Goal: Task Accomplishment & Management: Complete application form

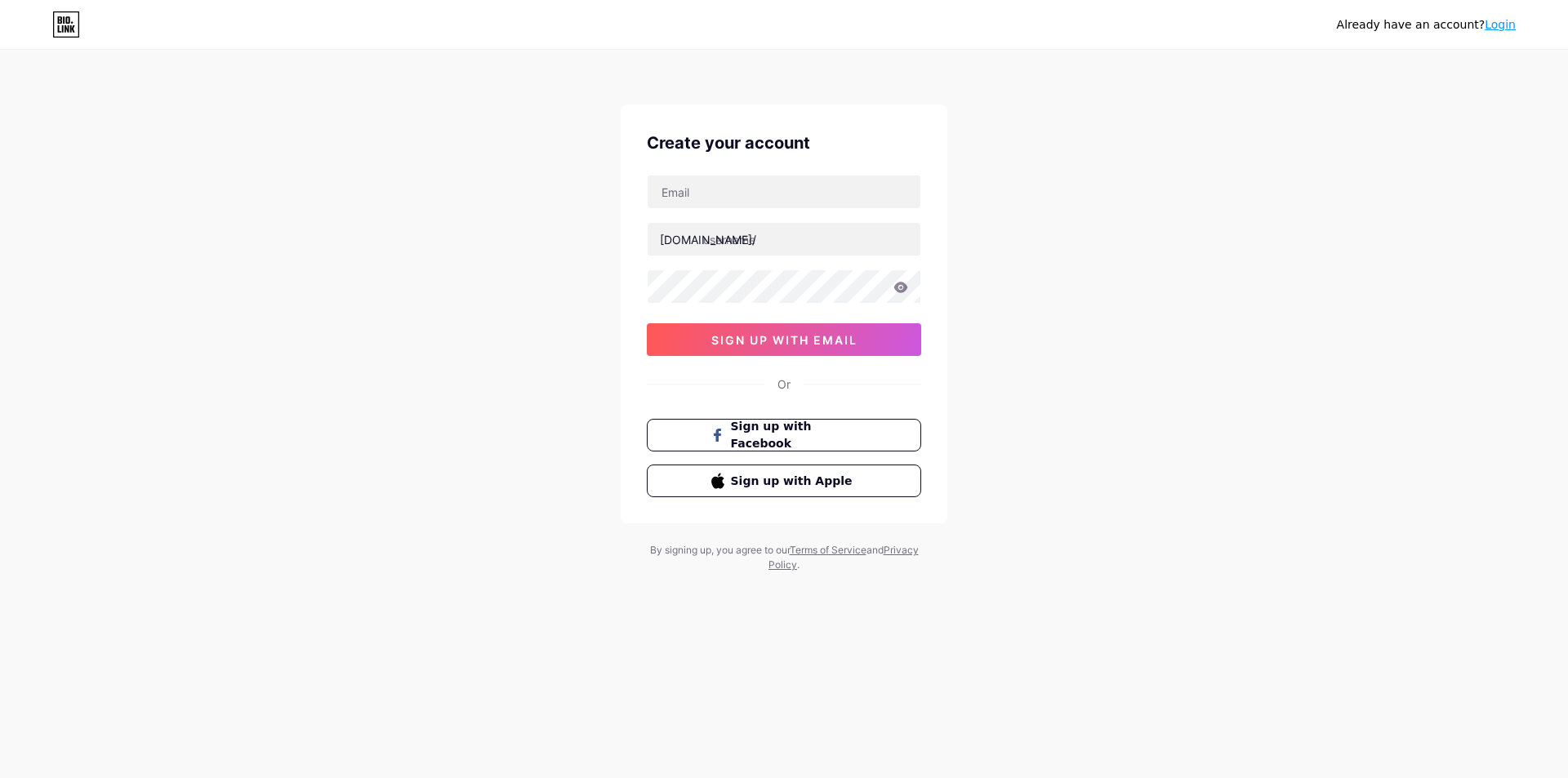
click at [827, 424] on button "Sign up with Facebook" at bounding box center [784, 435] width 275 height 32
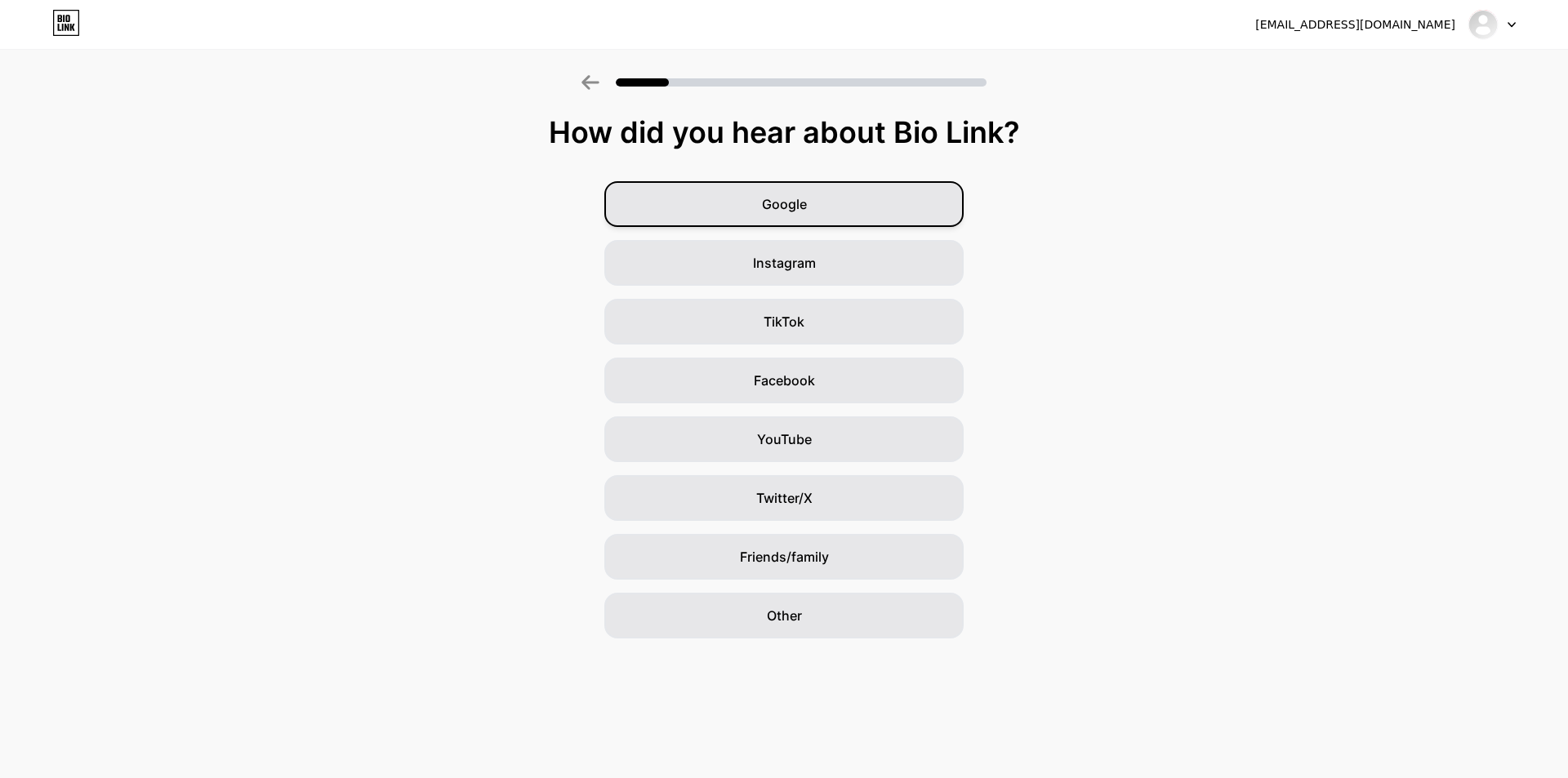
click at [771, 204] on span "Google" at bounding box center [784, 203] width 45 height 19
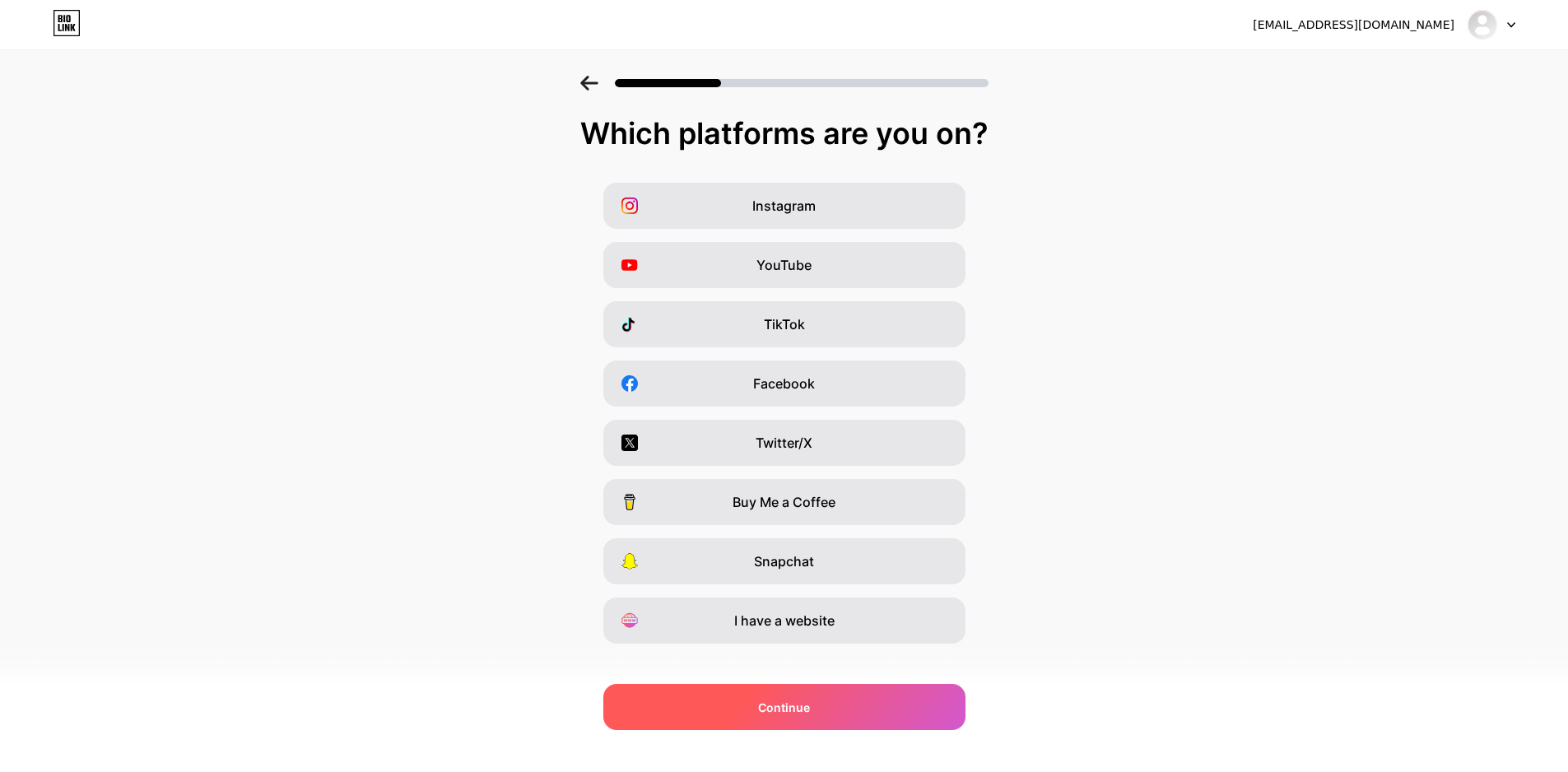
click at [758, 708] on div "Continue" at bounding box center [784, 707] width 362 height 46
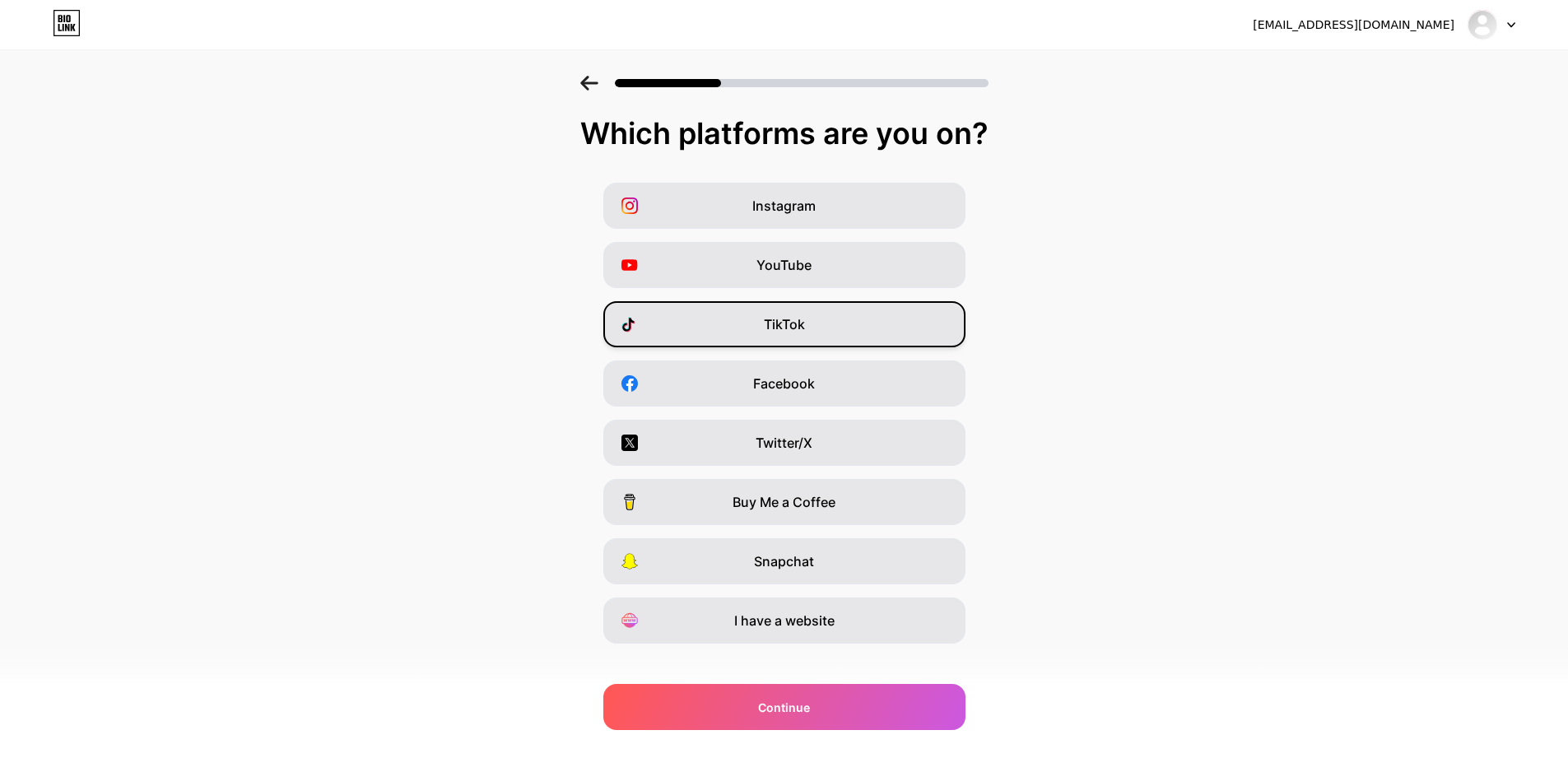
click at [805, 316] on span "TikTok" at bounding box center [784, 324] width 41 height 19
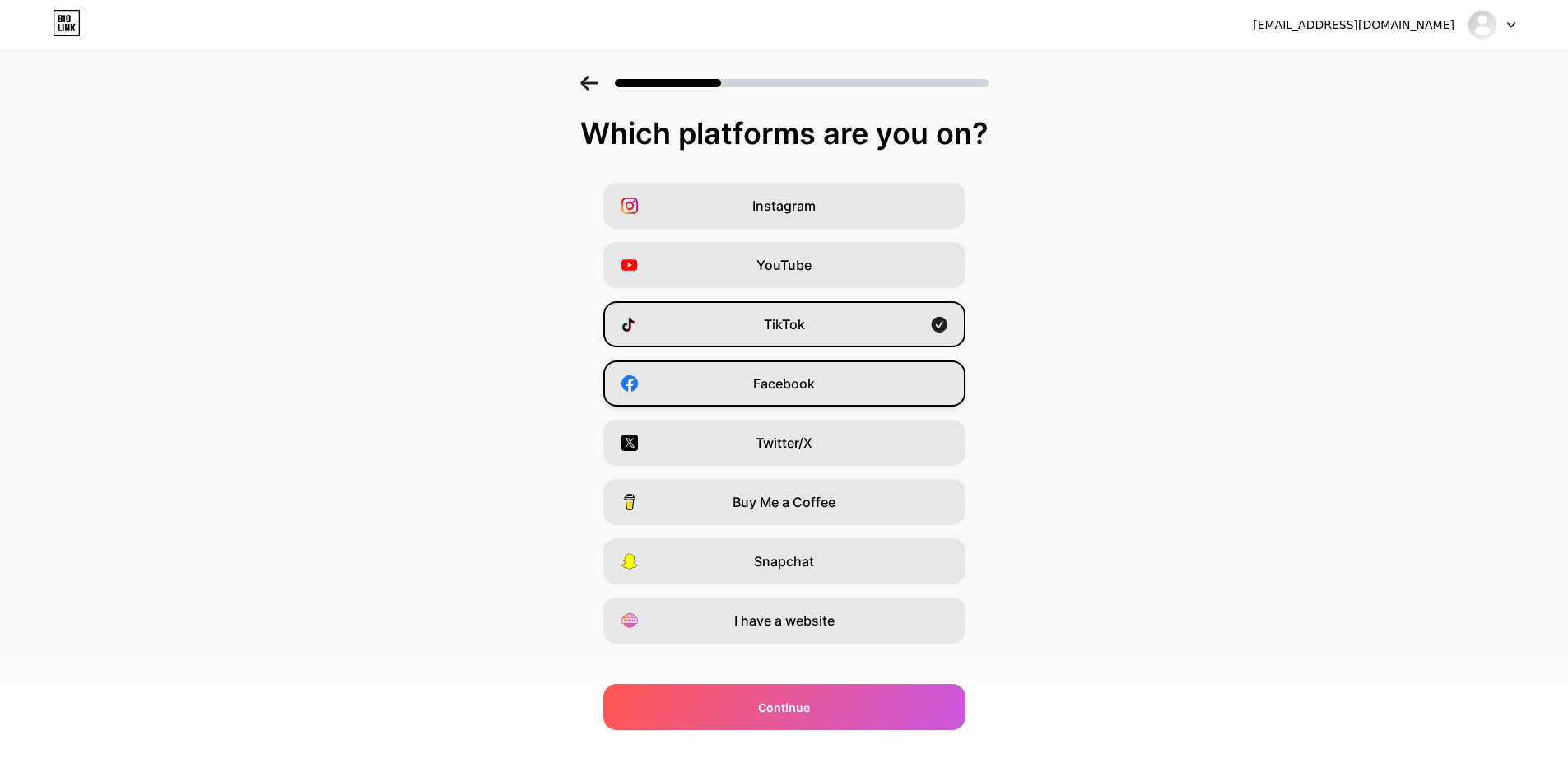
click at [808, 388] on span "Facebook" at bounding box center [784, 382] width 61 height 19
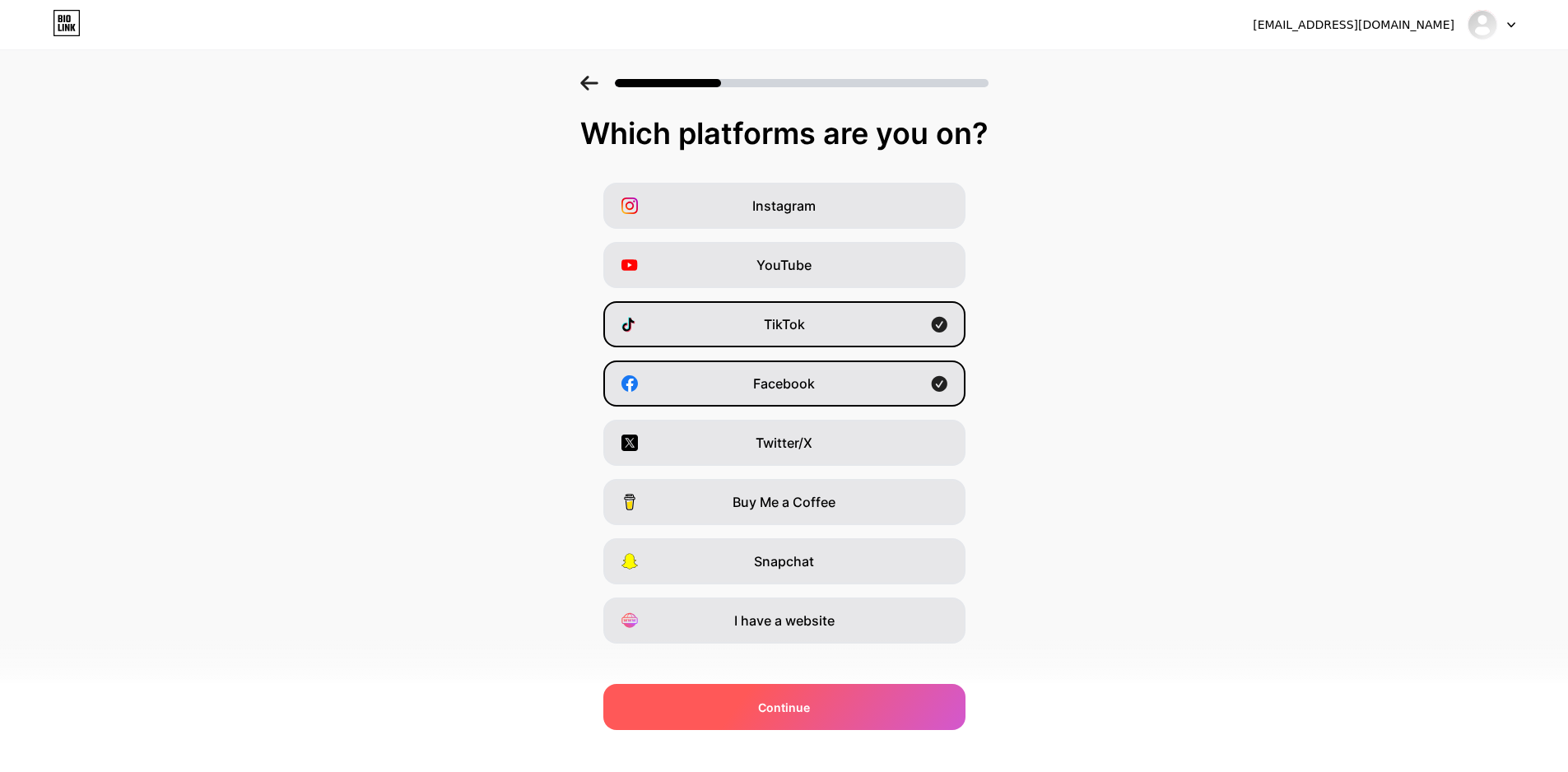
click at [788, 692] on div "Continue" at bounding box center [784, 707] width 362 height 46
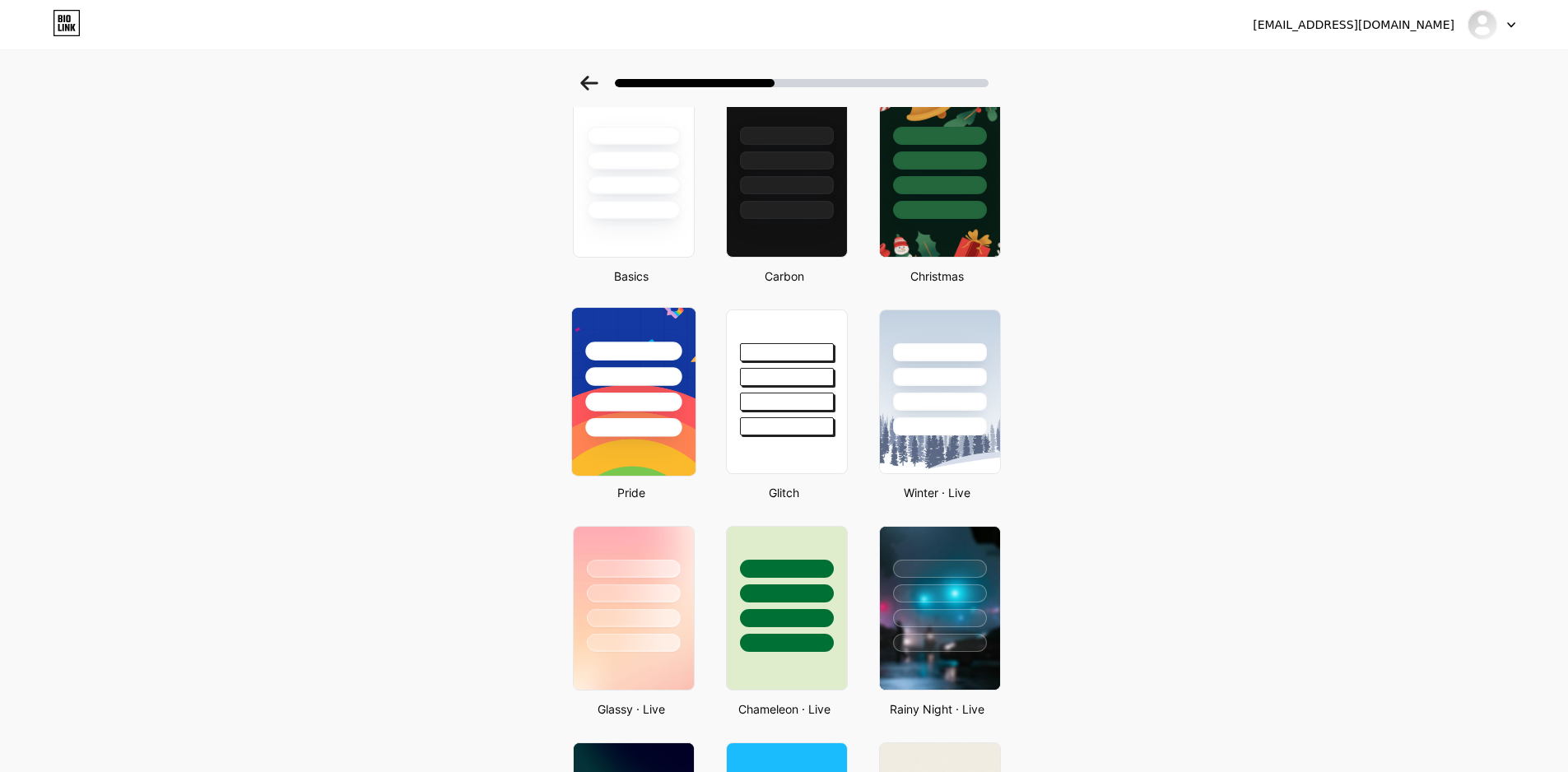
scroll to position [329, 0]
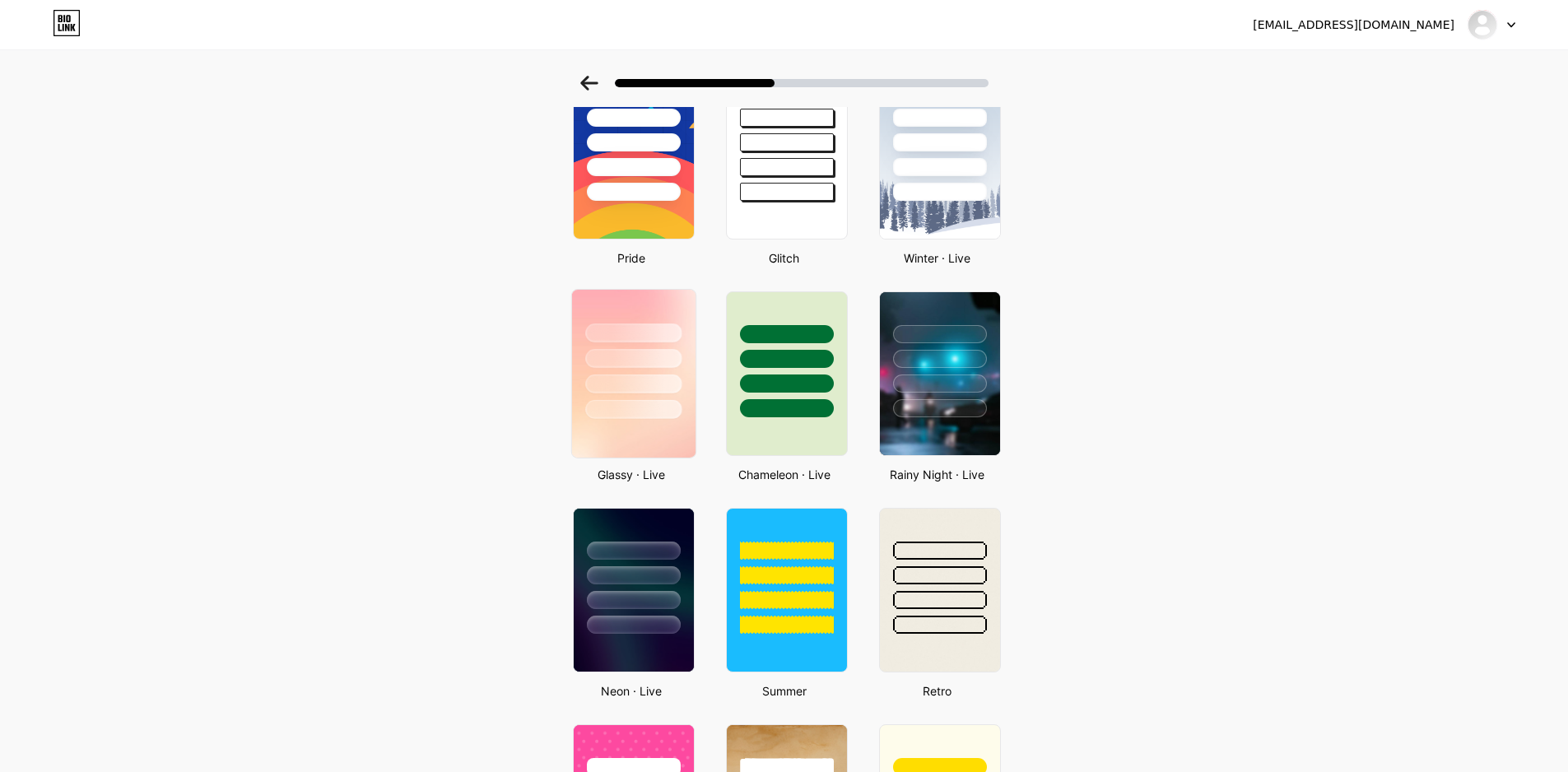
click at [627, 366] on div at bounding box center [633, 358] width 97 height 19
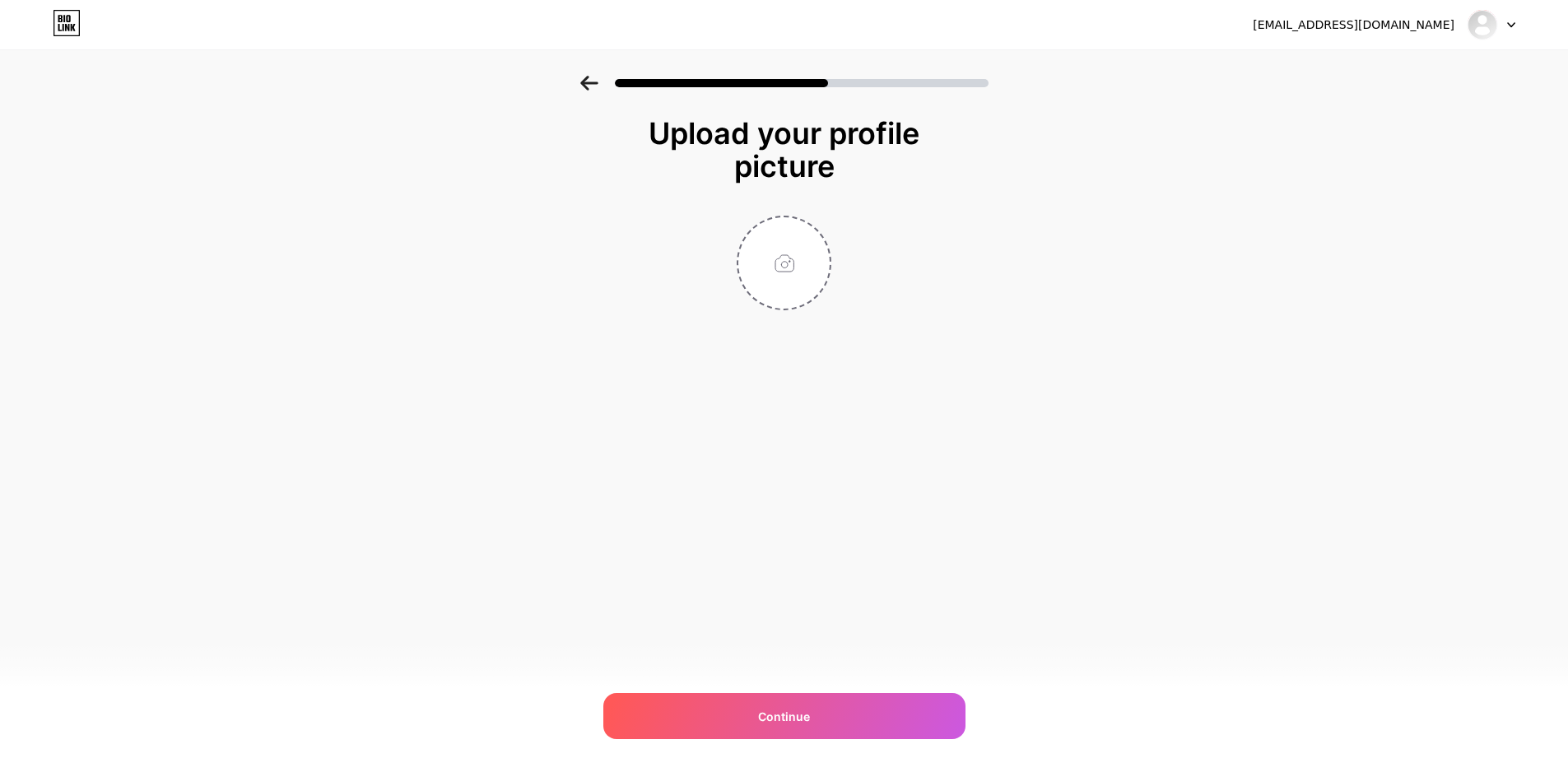
scroll to position [0, 0]
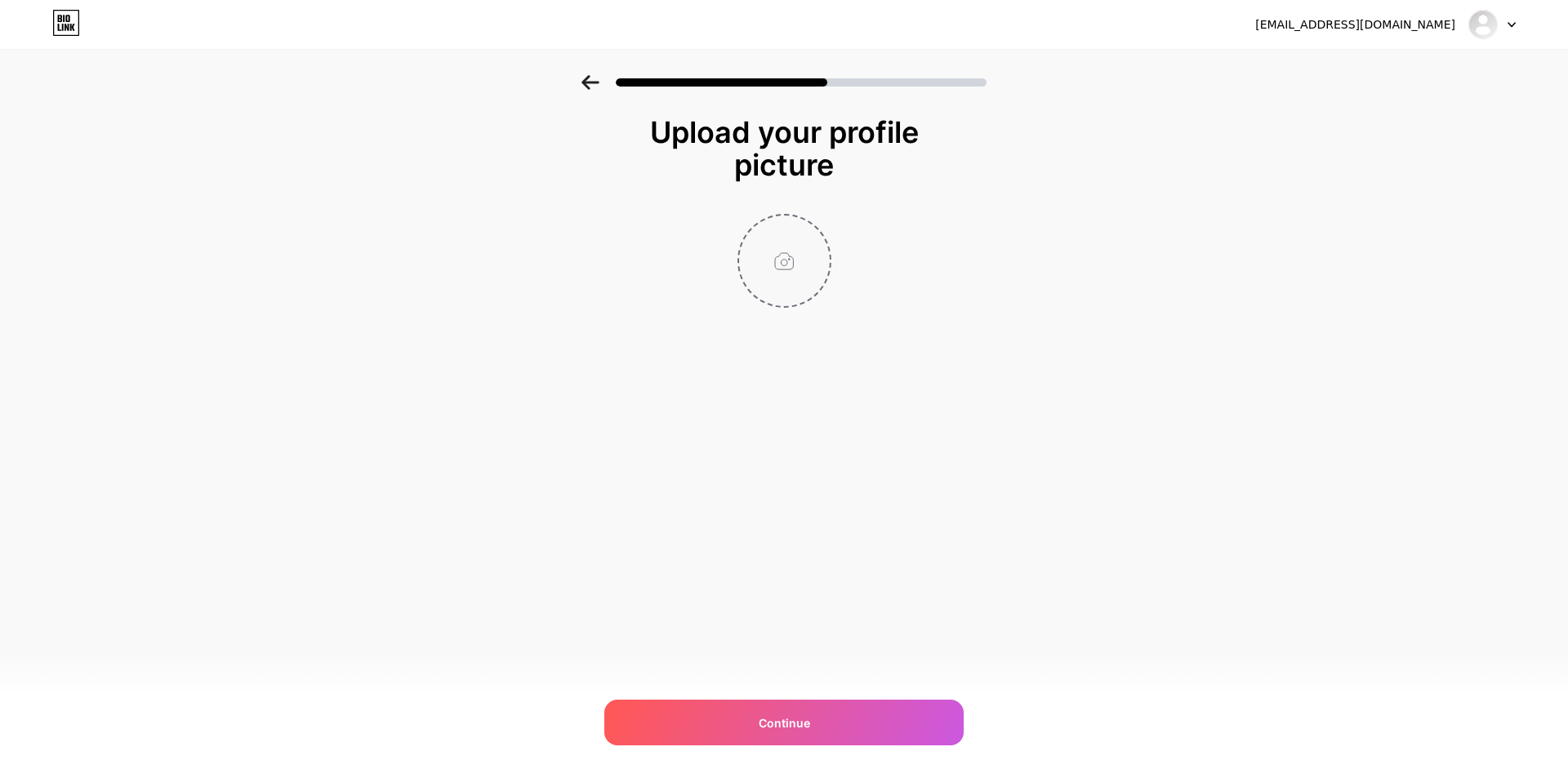
click at [780, 303] on input "file" at bounding box center [784, 261] width 90 height 90
type input "C:\fakepath\z5296442322051_608974d67bfefd33e1360961f0608918.jpg"
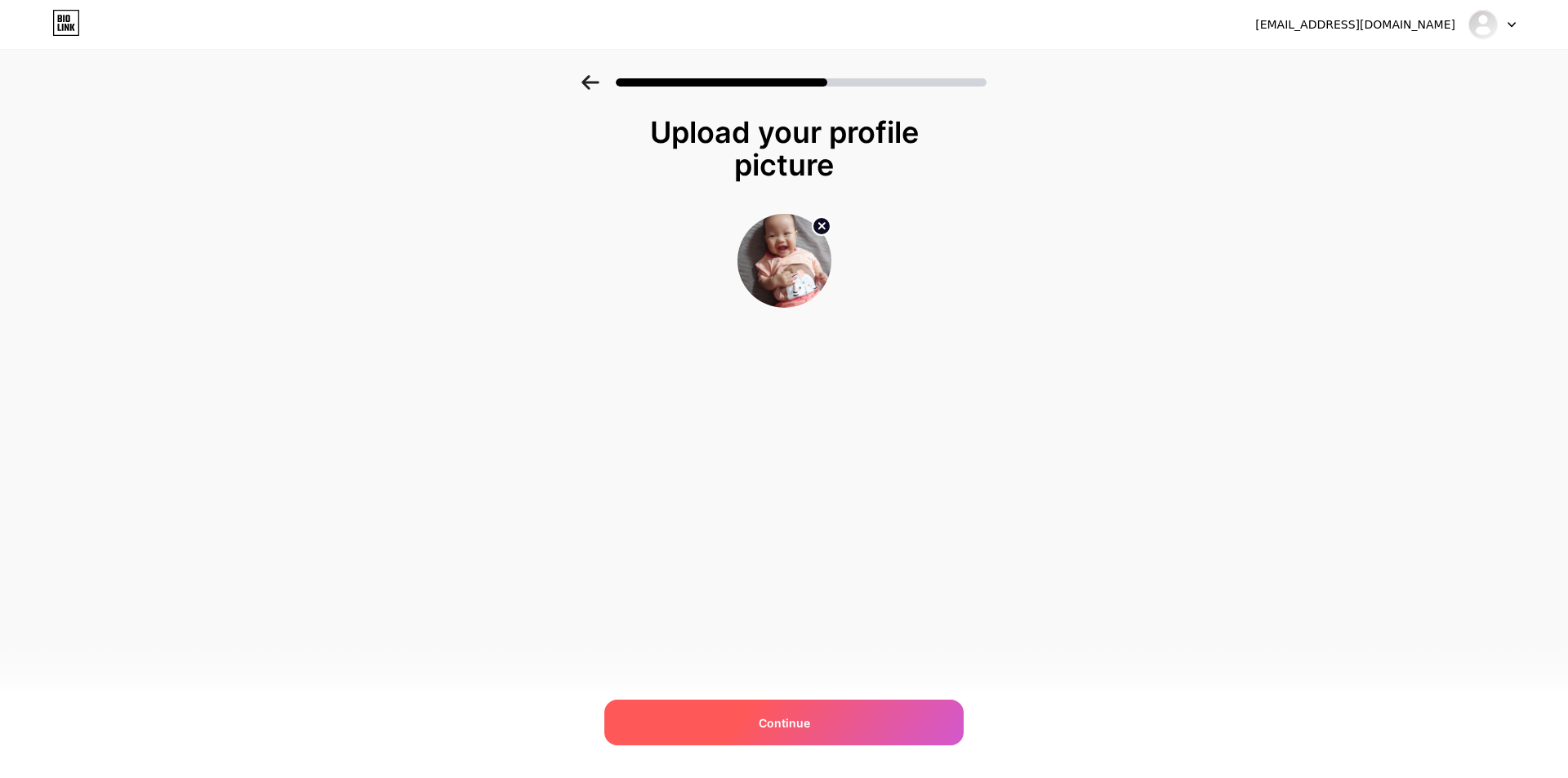
click at [782, 729] on span "Continue" at bounding box center [785, 723] width 52 height 17
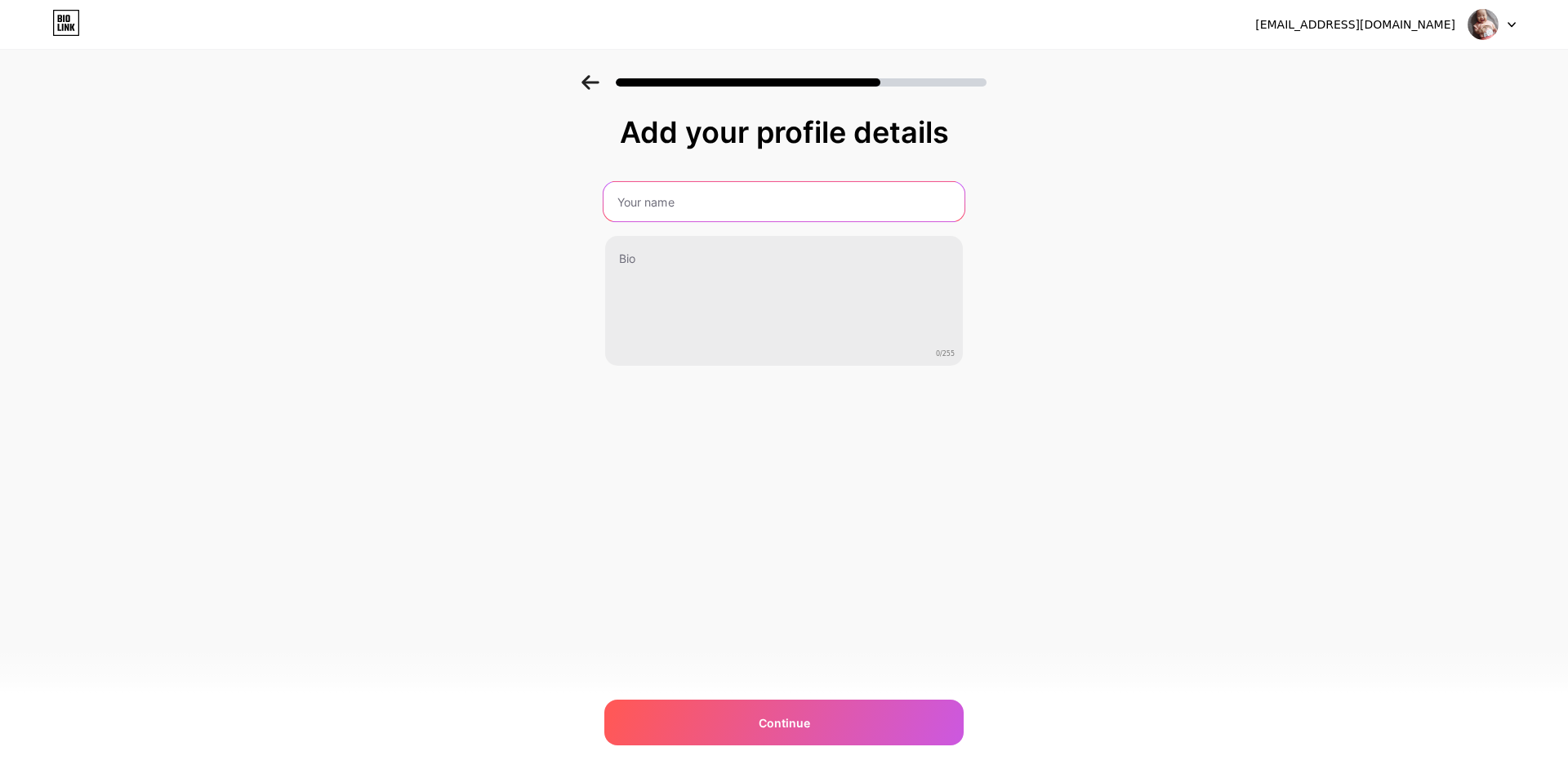
click at [678, 201] on input "text" at bounding box center [784, 202] width 361 height 40
type input "SandealscungTrang"
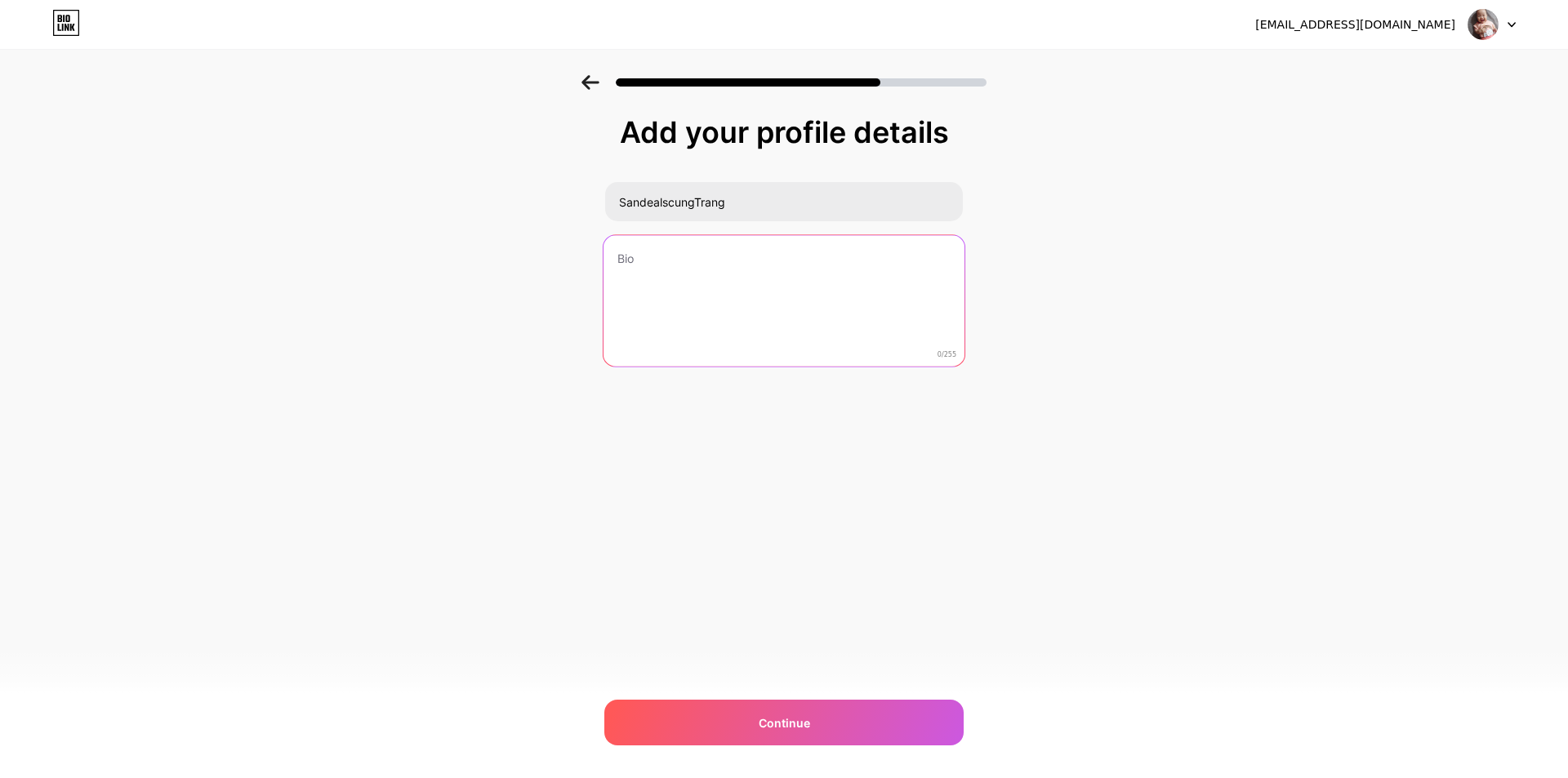
click at [694, 263] on textarea at bounding box center [784, 301] width 361 height 133
paste textarea "🛍️ Săn deal Shopee chính hãng mỗi ngày 💖 Ủng hộ Trang bằng cách mua qua link nh…"
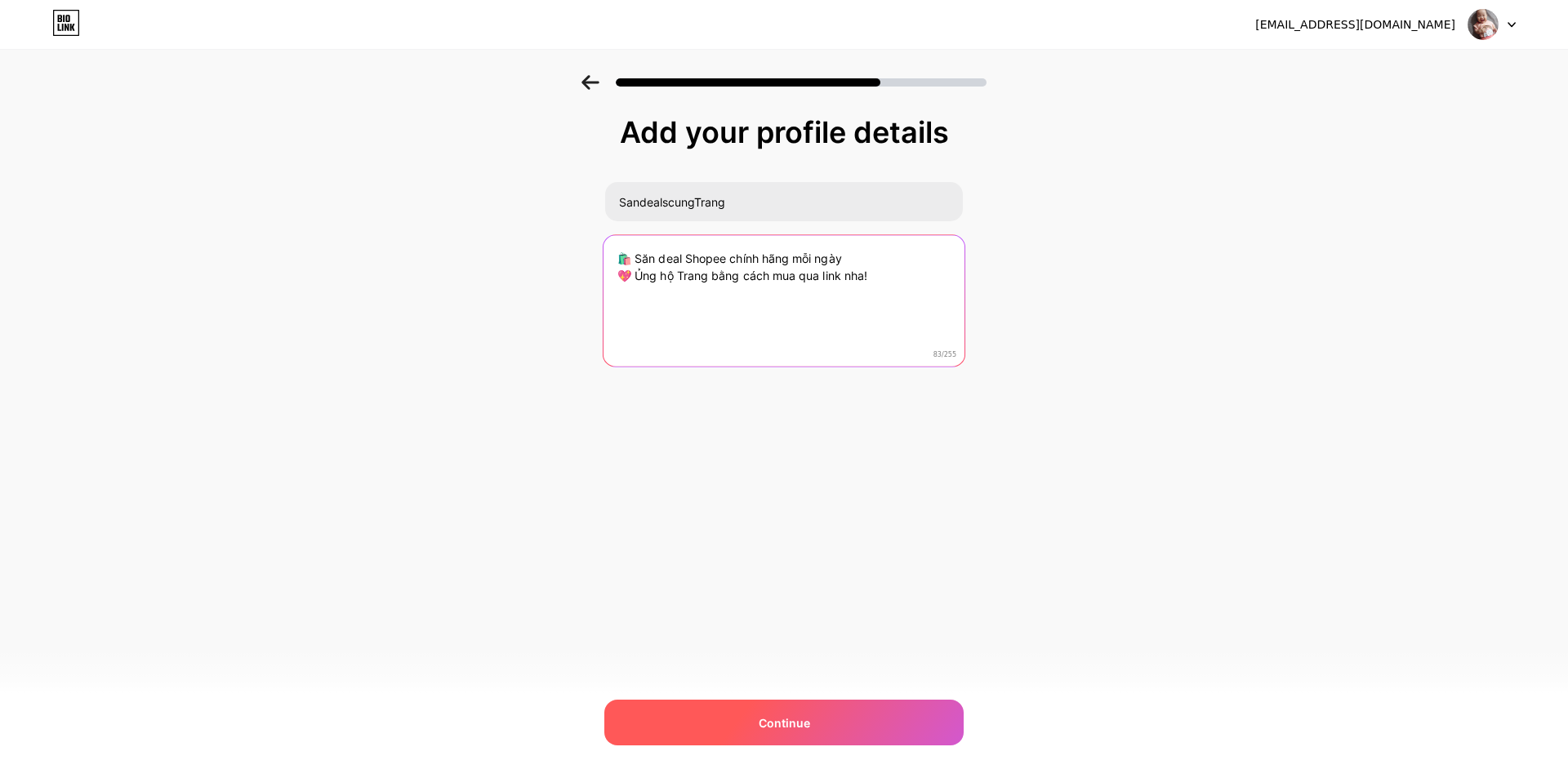
type textarea "🛍️ Săn deal Shopee chính hãng mỗi ngày 💖 Ủng hộ Trang bằng cách mua qua link nh…"
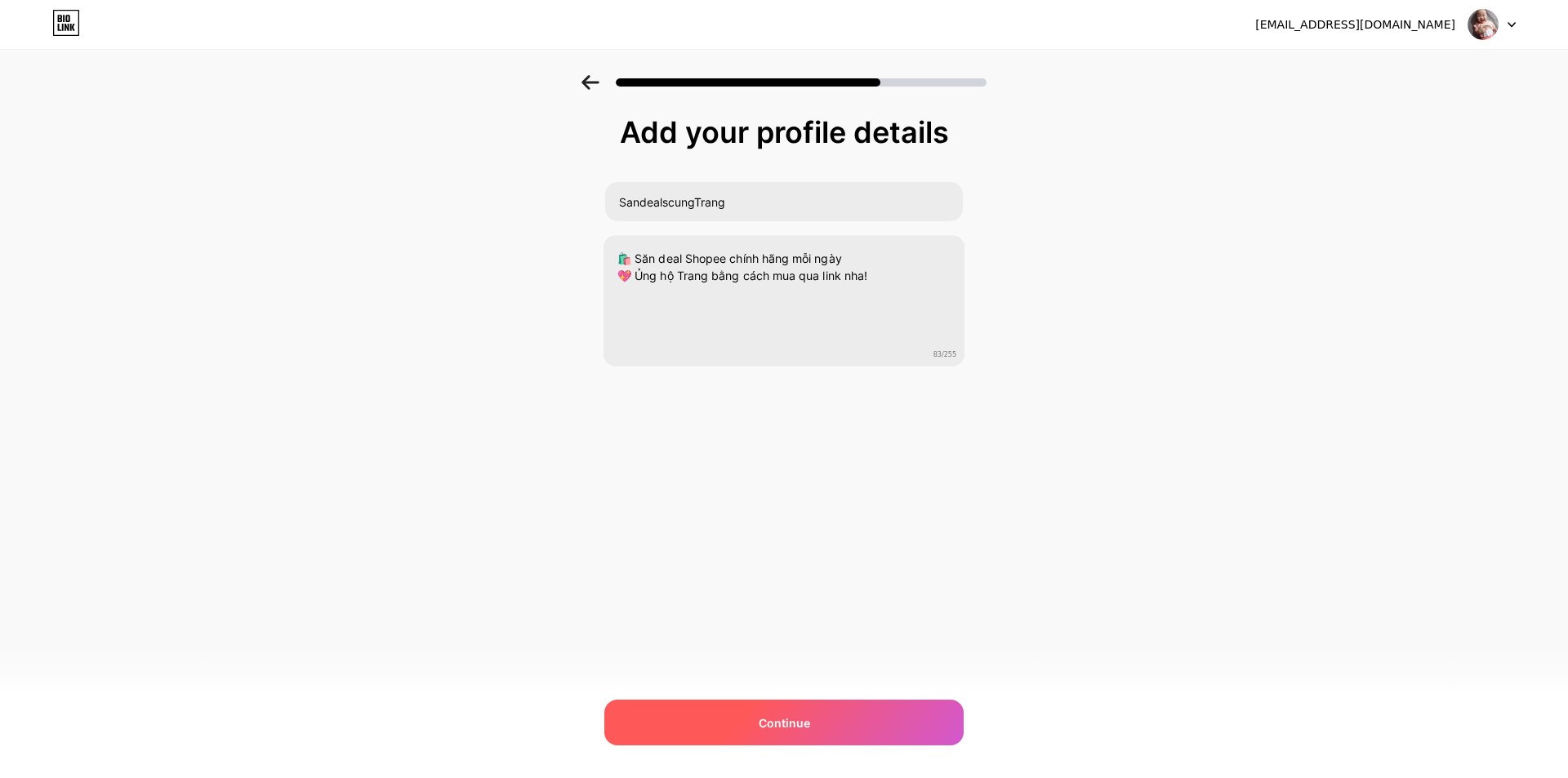
click at [781, 726] on span "Continue" at bounding box center [785, 723] width 52 height 17
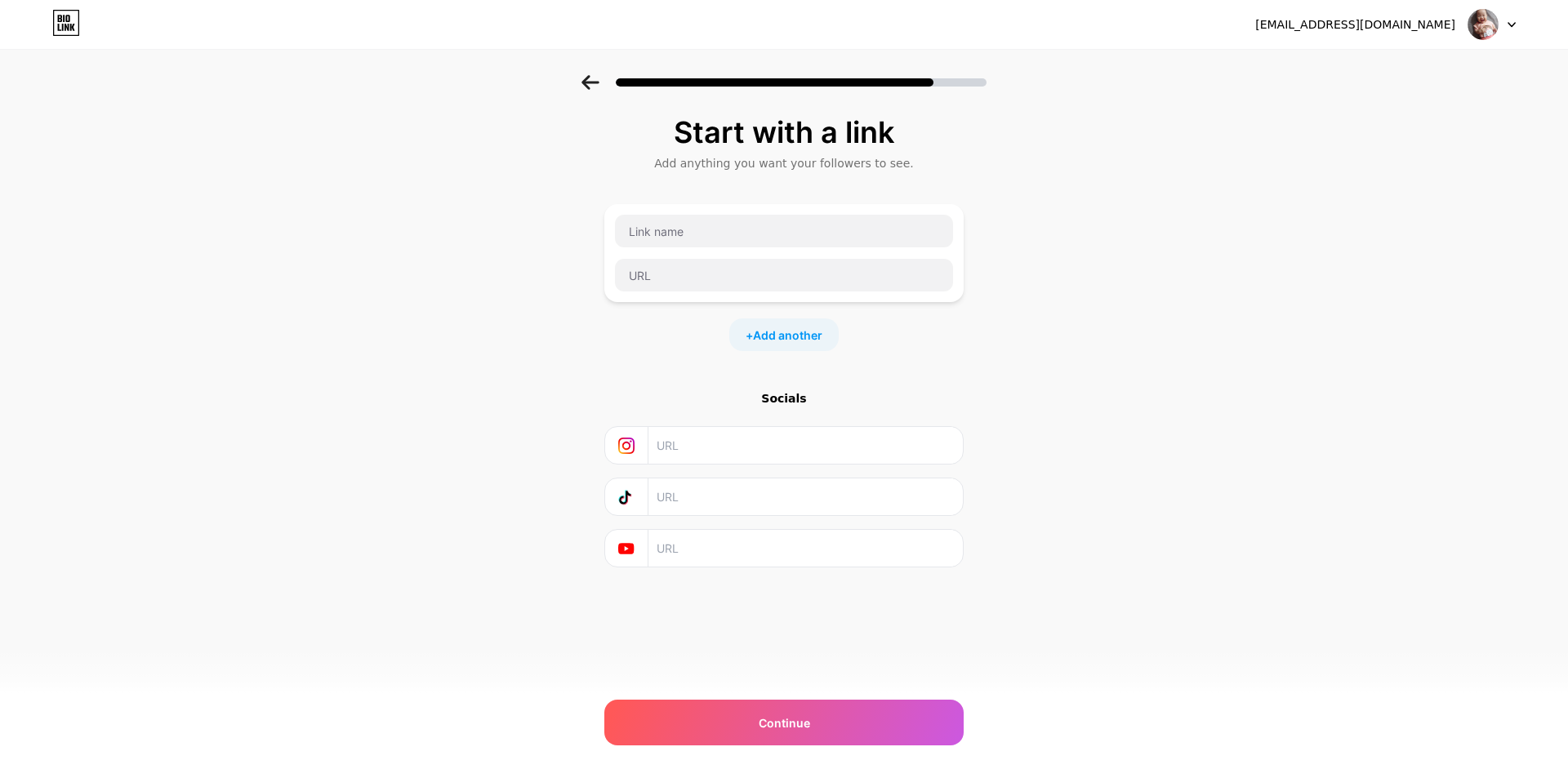
click at [801, 344] on div "+ Add another" at bounding box center [784, 334] width 110 height 32
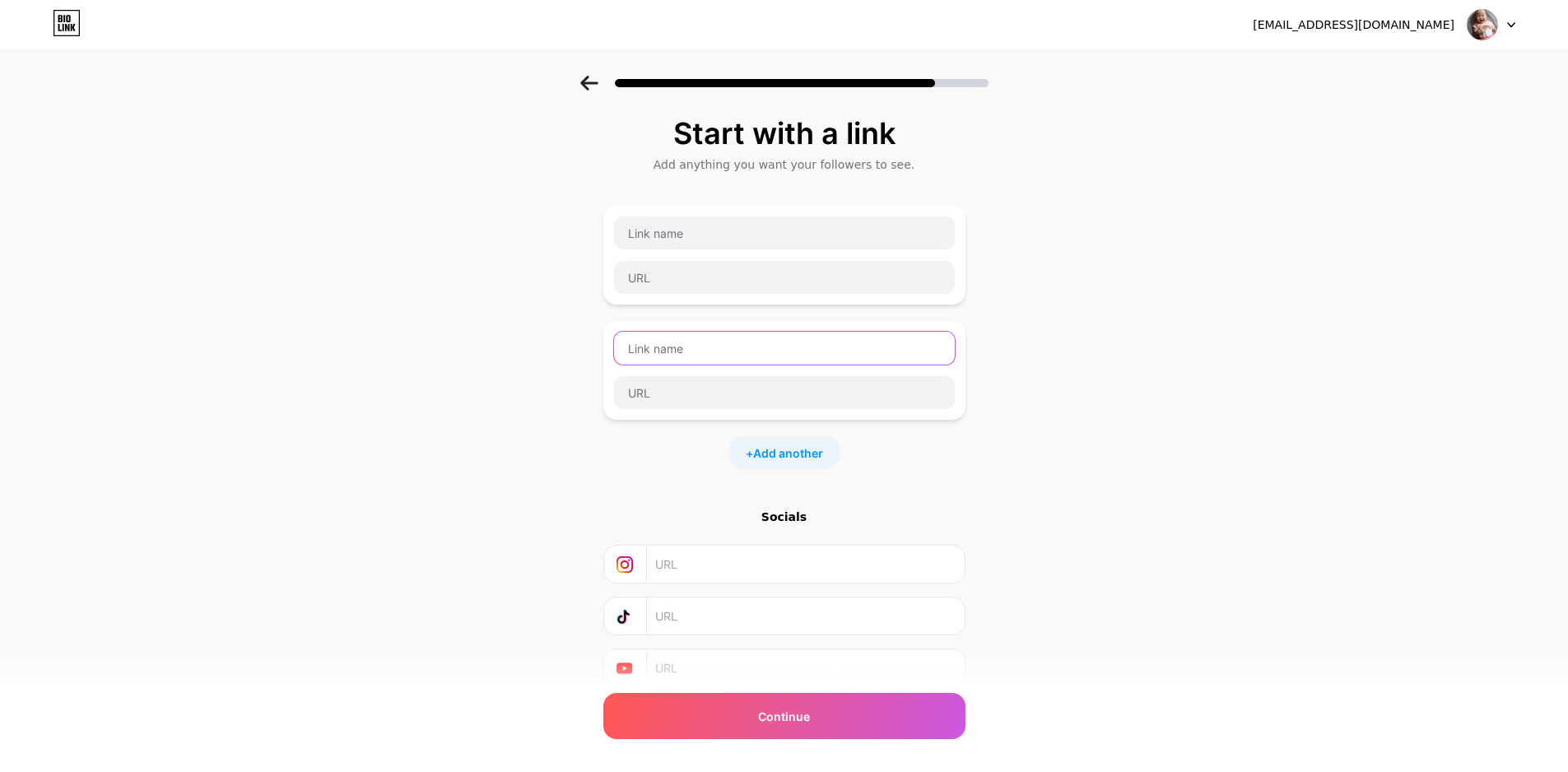
click at [807, 347] on input "text" at bounding box center [784, 347] width 341 height 32
